Goal: Task Accomplishment & Management: Use online tool/utility

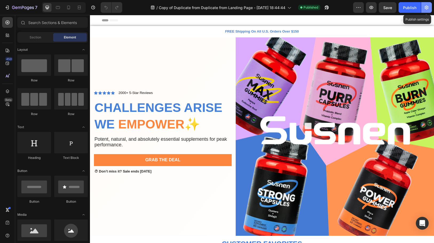
click at [426, 9] on icon "button" at bounding box center [426, 8] width 4 height 4
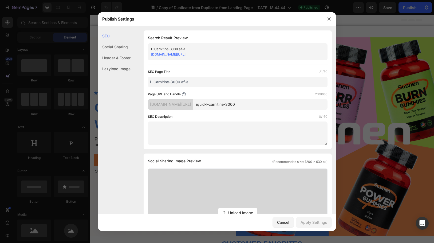
click at [263, 103] on input "liquid-l-carnitine-3000" at bounding box center [260, 104] width 134 height 11
type input "liquid-l-carnitine-3000a"
click at [319, 222] on div "Apply Settings" at bounding box center [313, 222] width 27 height 6
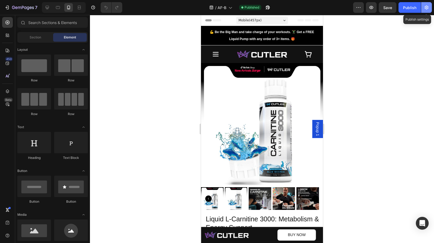
click at [423, 11] on button "button" at bounding box center [426, 7] width 11 height 11
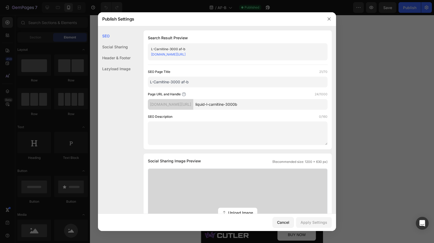
click at [264, 110] on div "SEO Page Title 21/70 L-Carnitine-3000 af-b Page URL and Handle 24/1000 [DOMAIN_…" at bounding box center [237, 107] width 179 height 76
click at [266, 101] on input "liquid-l-carnitine-3000b" at bounding box center [260, 104] width 134 height 11
type input "liquid-l-carnitine-3000"
click at [315, 224] on div "Apply Settings" at bounding box center [313, 222] width 27 height 6
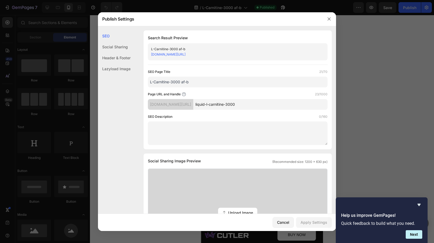
click at [264, 103] on input "liquid-l-carnitine-3000" at bounding box center [260, 104] width 134 height 11
